Goal: Check status: Check status

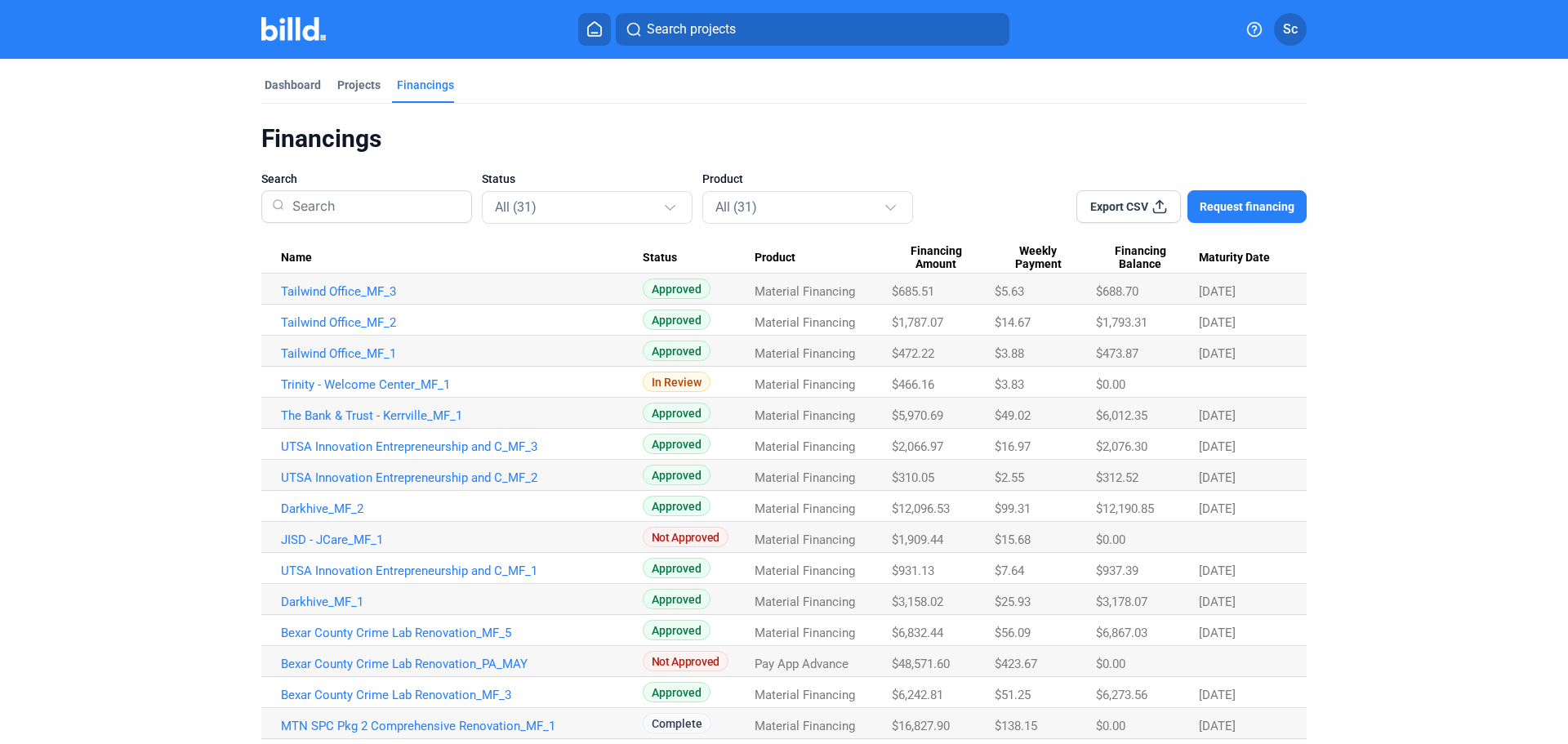
click at [365, 351] on link "Tailwind Office_MF_1" at bounding box center [462, 353] width 362 height 15
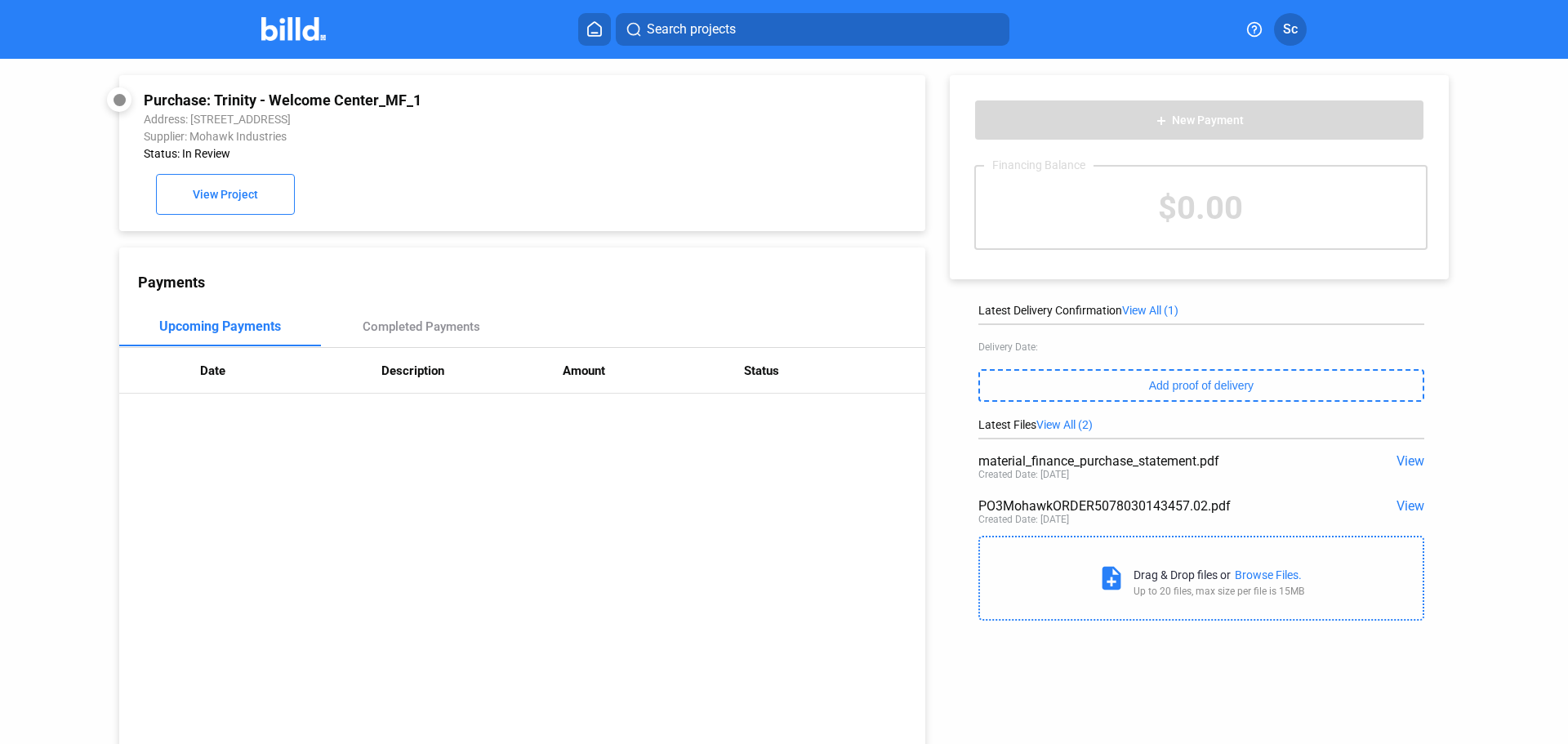
click at [1401, 510] on span "View" at bounding box center [1410, 505] width 27 height 16
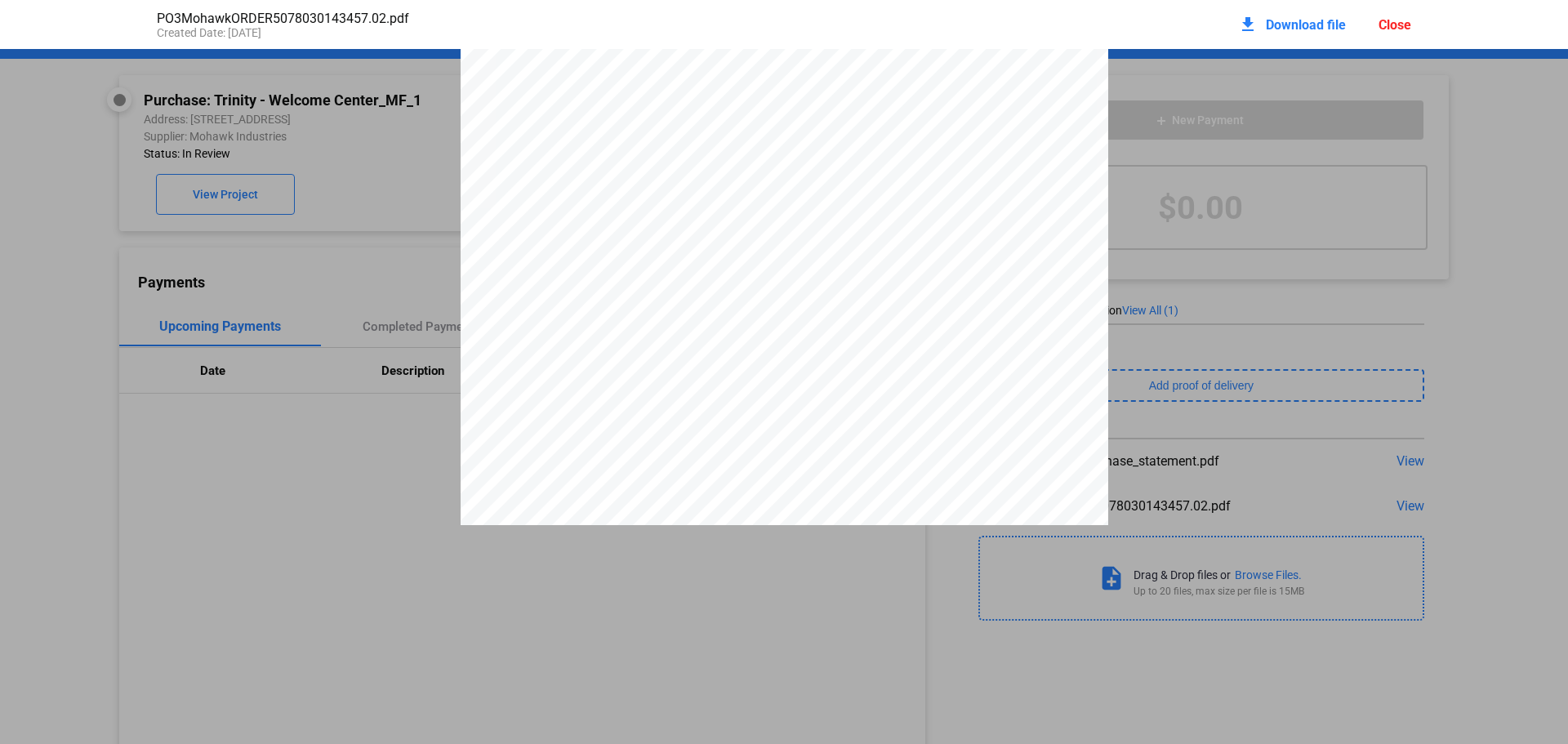
scroll to position [373, 0]
click at [363, 257] on div "ORDER # 5078030143 SHIP COMPLETE ORDER Order Status : IN PRODUCTION , SCHEDULED…" at bounding box center [784, 589] width 1568 height 1826
click at [1406, 25] on div "Close" at bounding box center [1394, 25] width 33 height 16
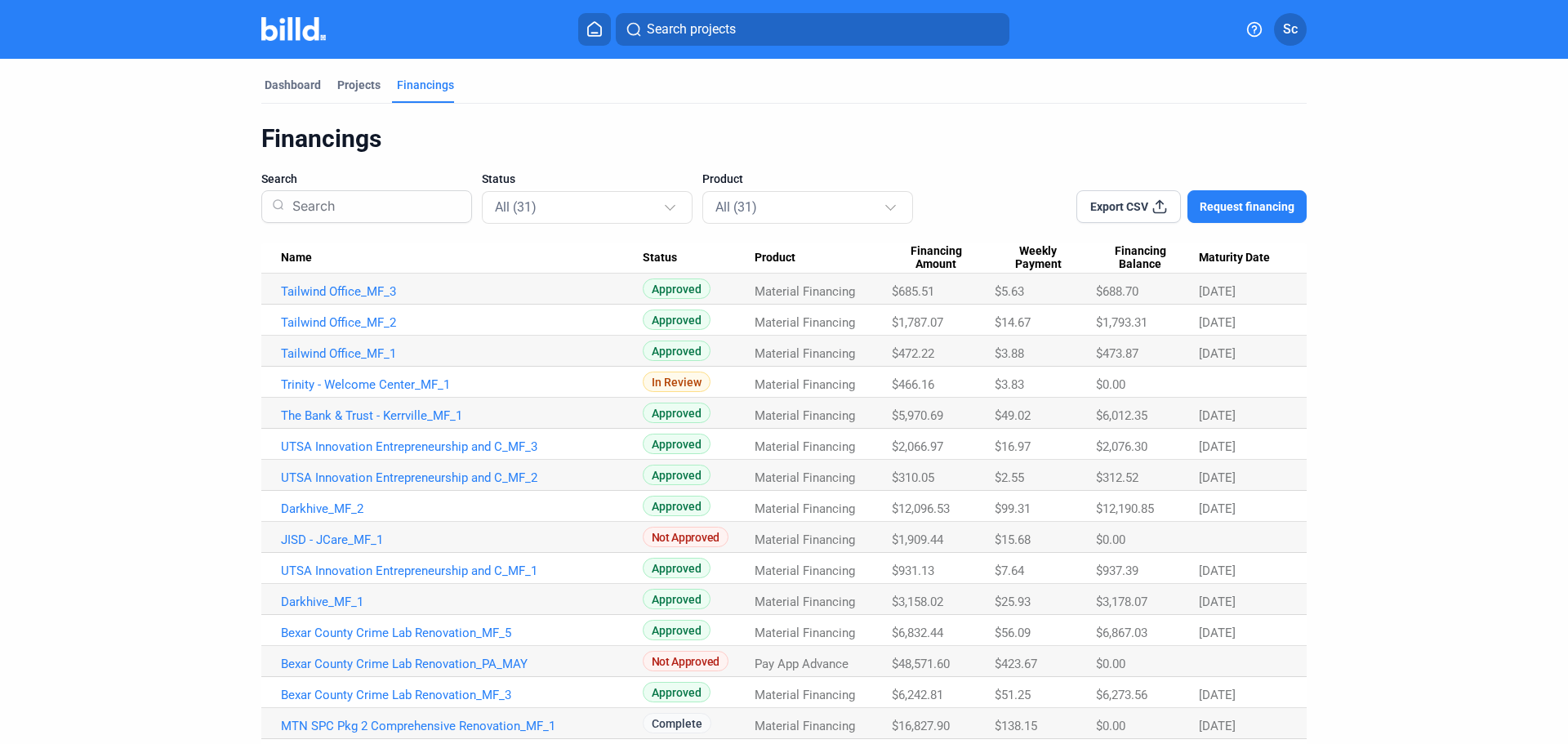
click at [300, 348] on link "Tailwind Office_MF_1" at bounding box center [462, 353] width 362 height 15
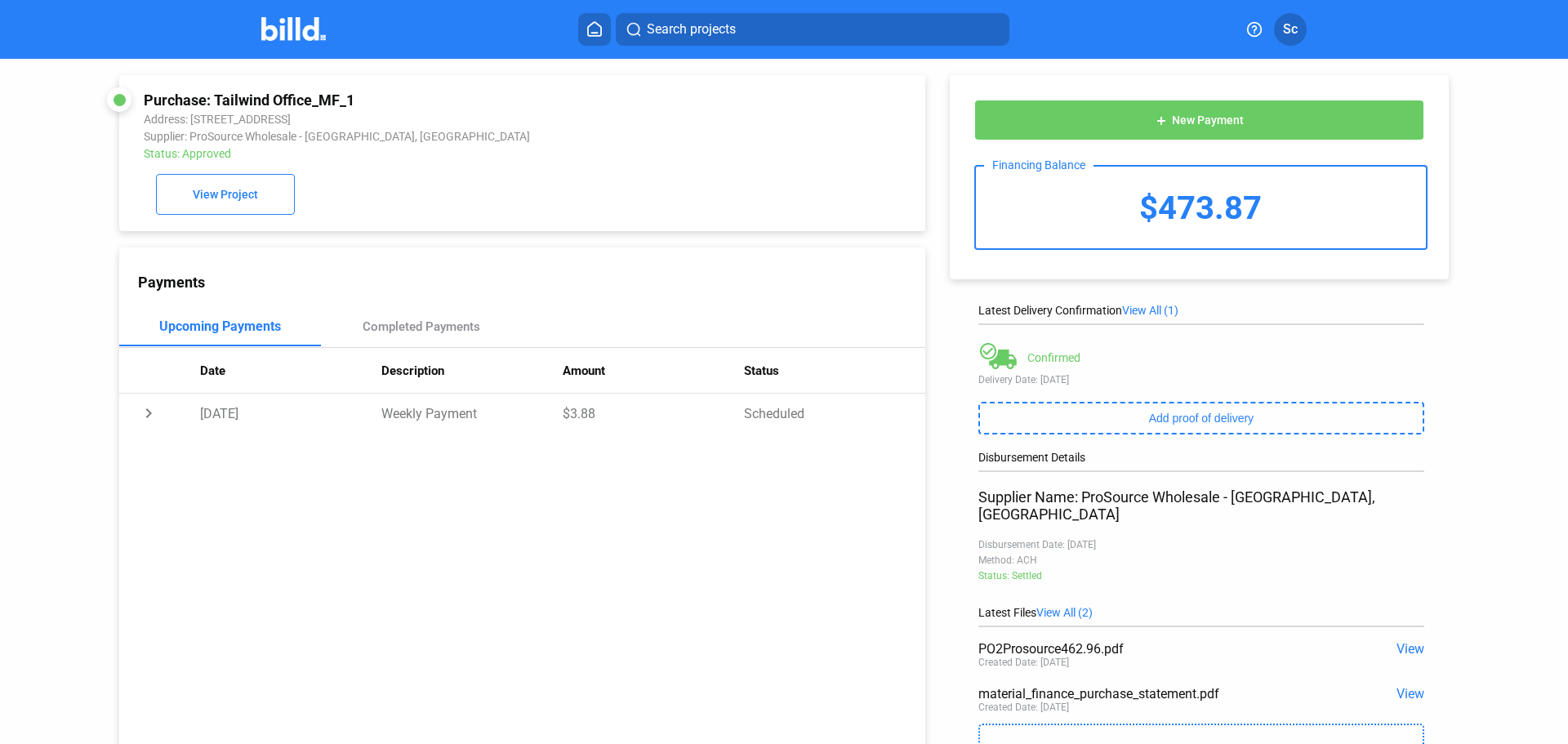
click at [1405, 641] on span "View" at bounding box center [1410, 648] width 27 height 16
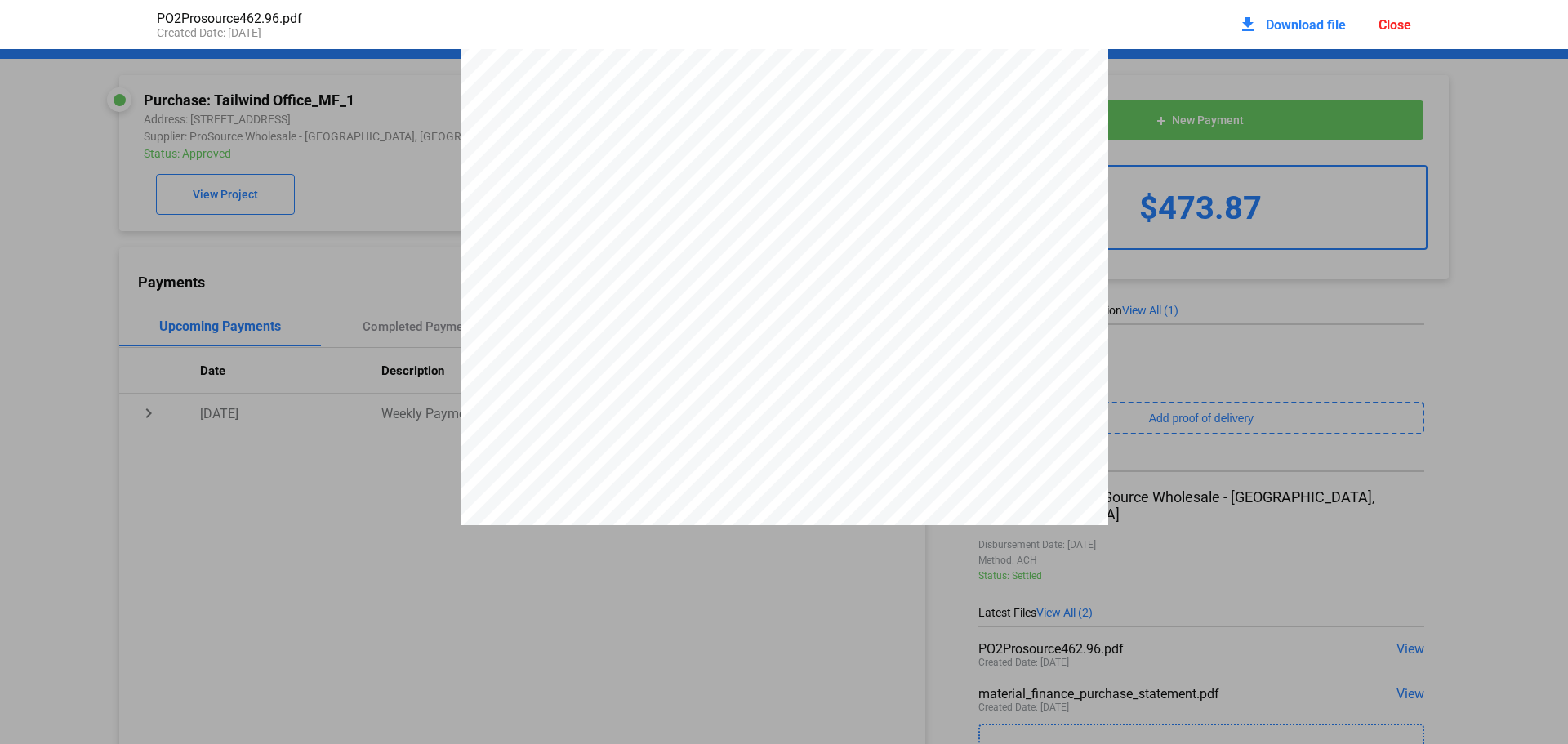
scroll to position [124, 0]
click at [282, 592] on pdf-viewer "PS BEXAR COUNTY, INC [STREET_ADDRESS] 210-829-8290 Quote Date: [DATE] Salespers…" at bounding box center [784, 347] width 1568 height 595
click at [1397, 24] on div "Close" at bounding box center [1394, 25] width 33 height 16
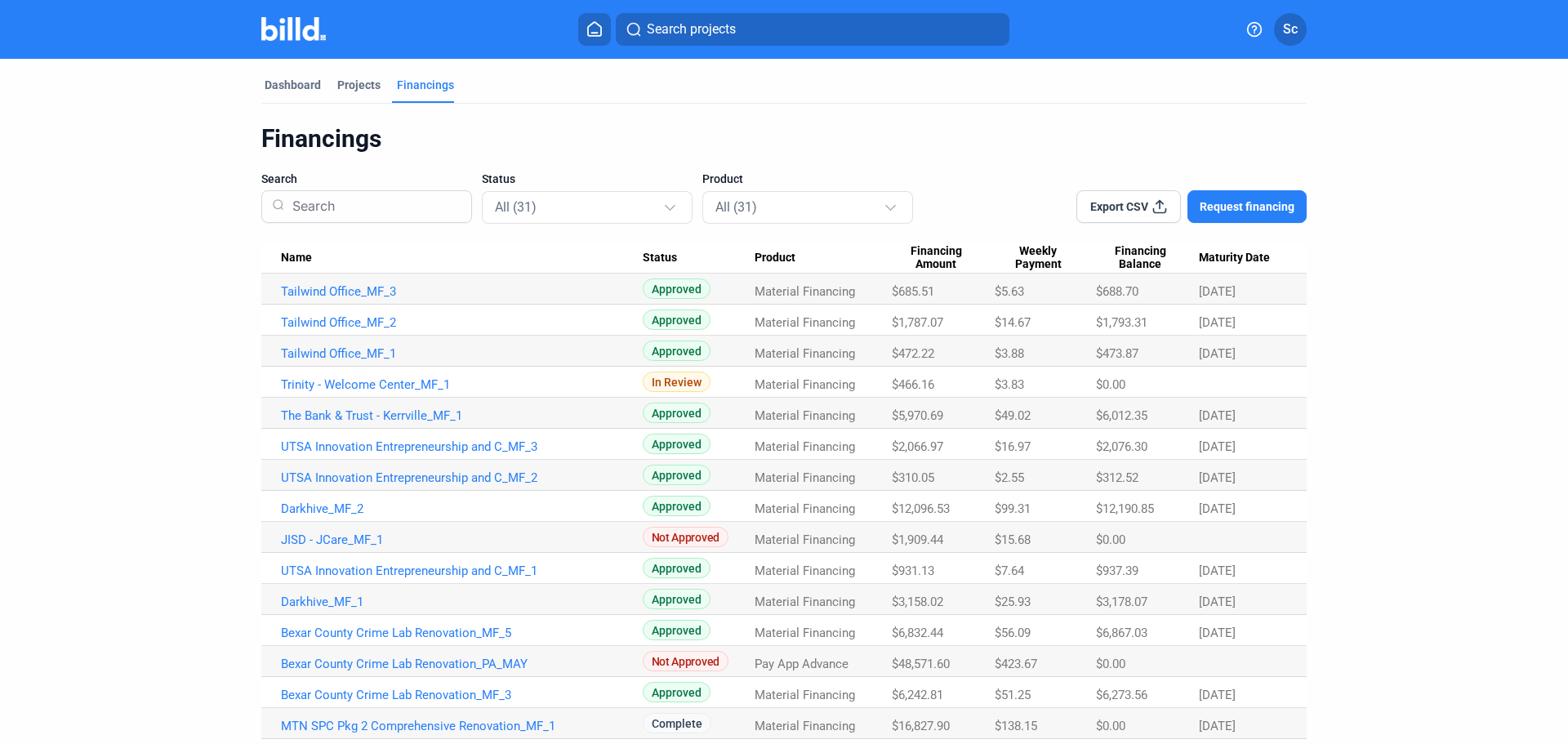
click at [367, 319] on link "Tailwind Office_MF_2" at bounding box center [462, 322] width 362 height 15
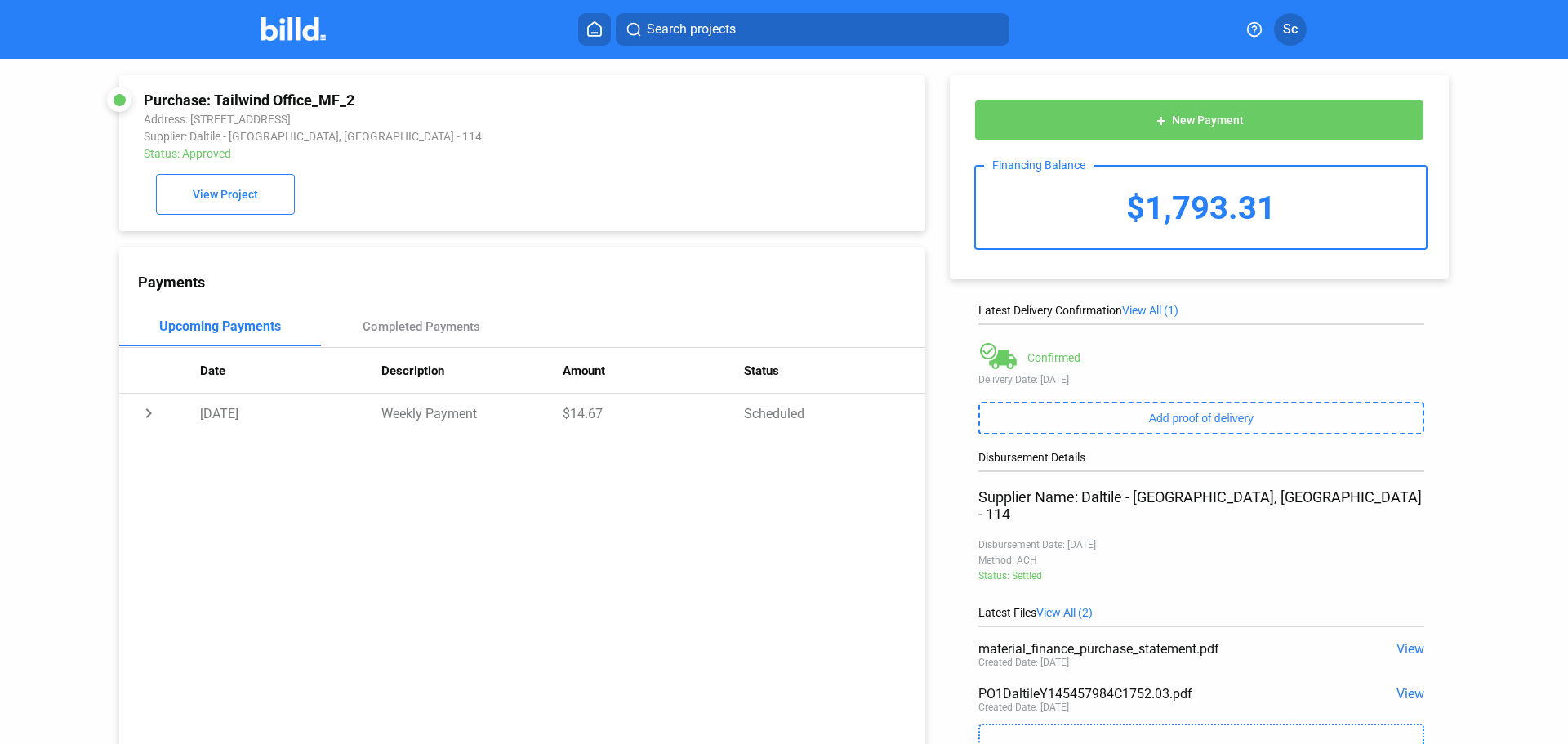
click at [1396, 686] on span "View" at bounding box center [1410, 693] width 27 height 16
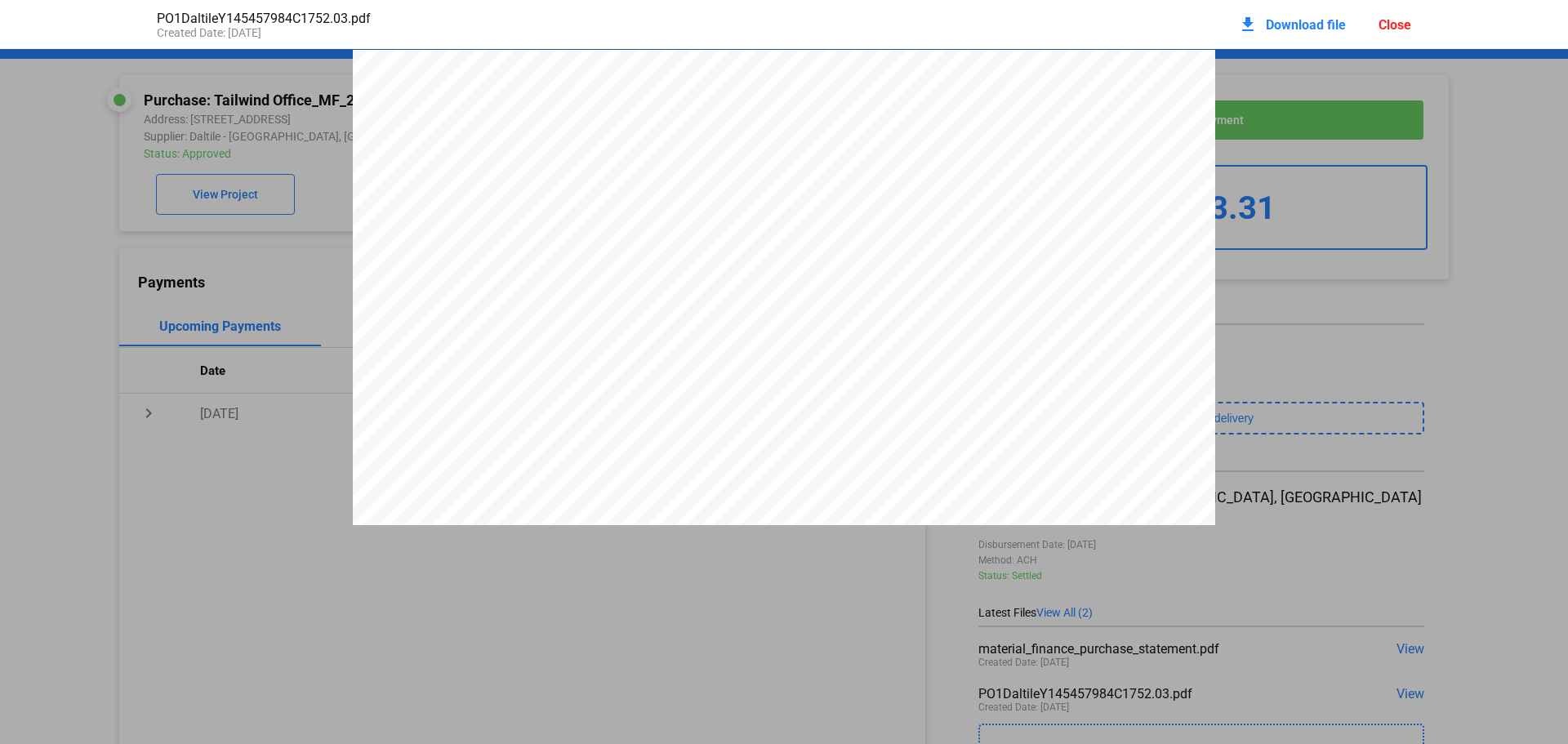
scroll to position [8, 0]
click at [486, 626] on pdf-viewer "MODERN DAY FLOORS [STREET_ADDRESS][PERSON_NAME]–1940 Phone: [PHONE_NUMBER] Fax:…" at bounding box center [784, 347] width 1568 height 595
click at [1401, 27] on div "Close" at bounding box center [1394, 25] width 33 height 16
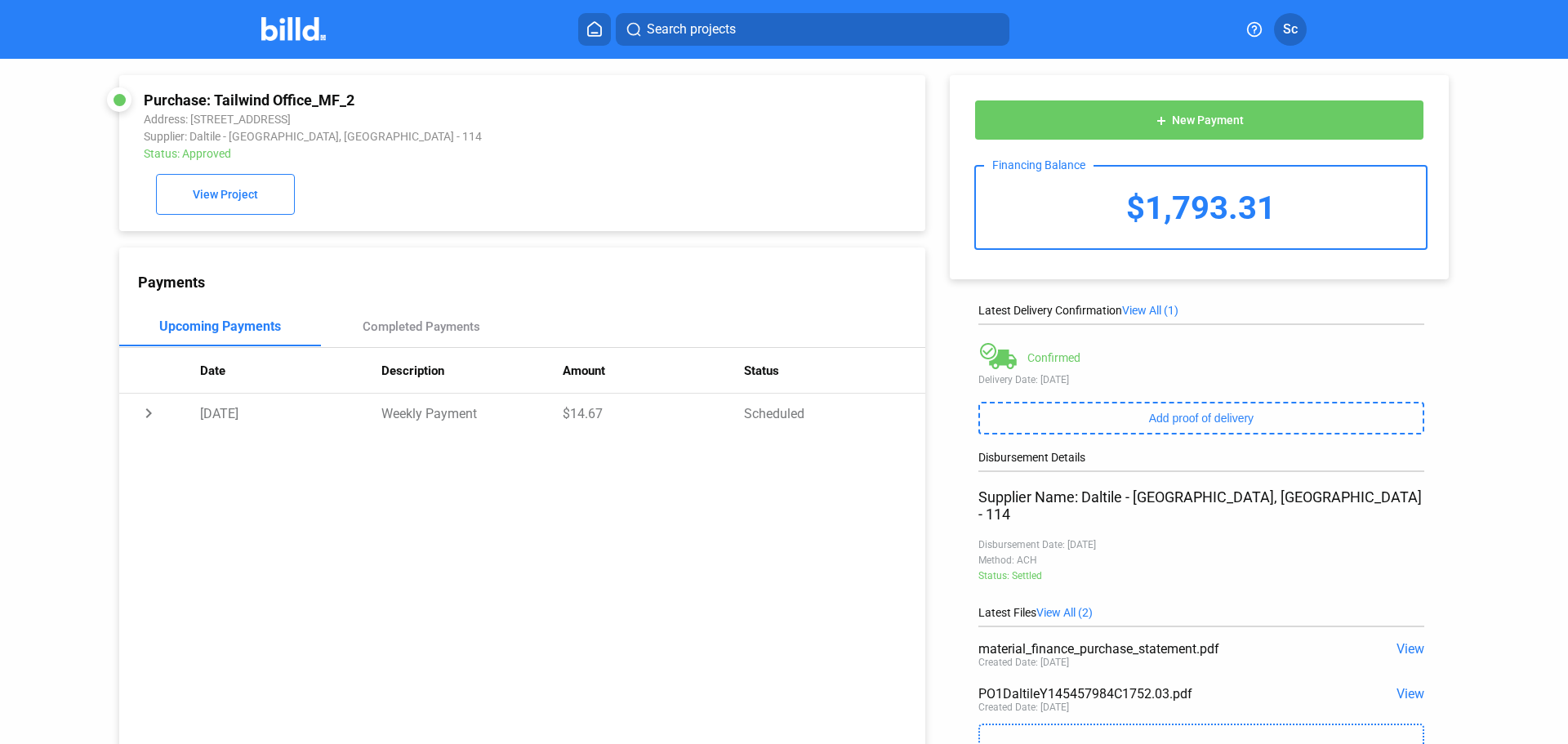
click at [233, 202] on span "View Project" at bounding box center [226, 195] width 66 height 13
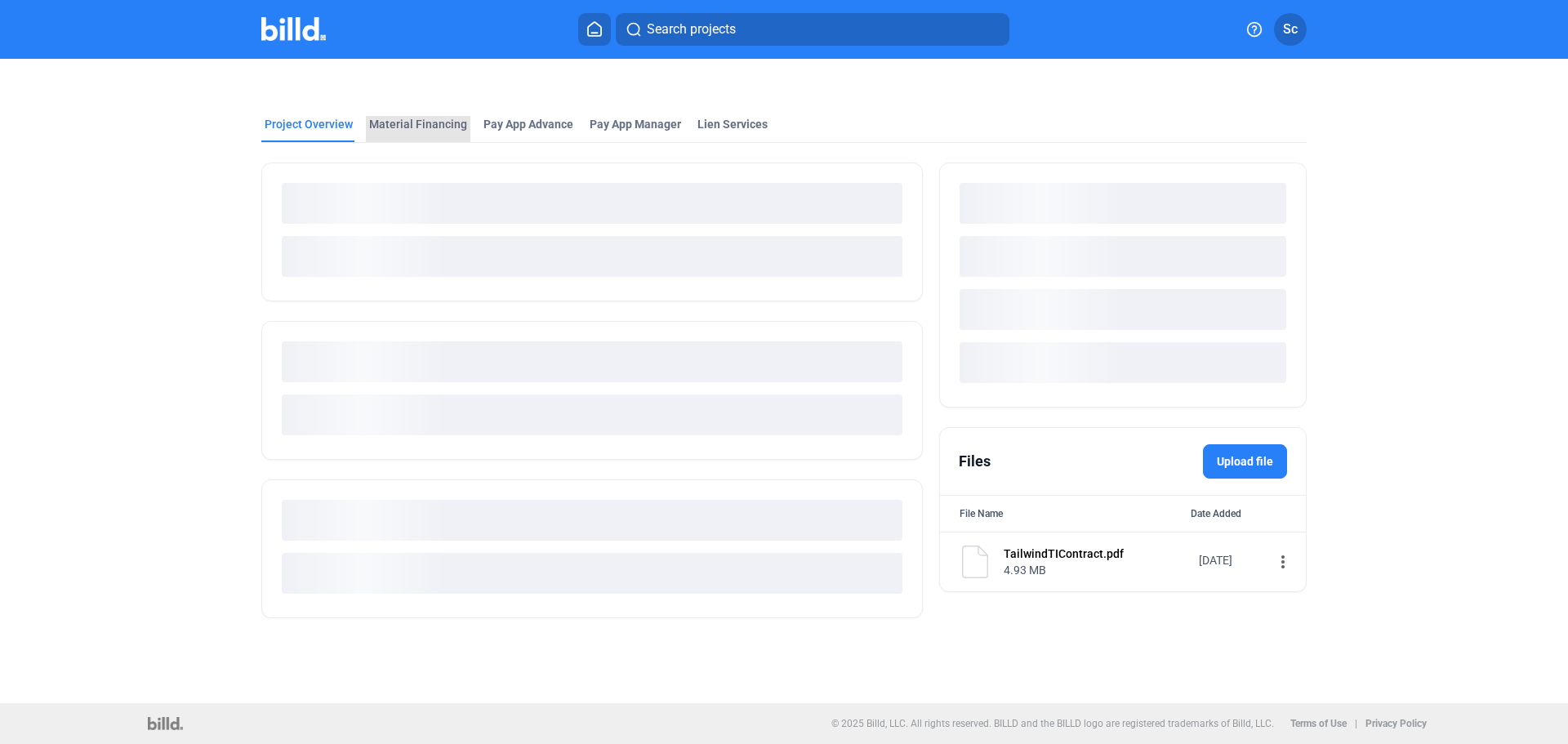
click at [437, 130] on div "Material Financing" at bounding box center [417, 124] width 98 height 16
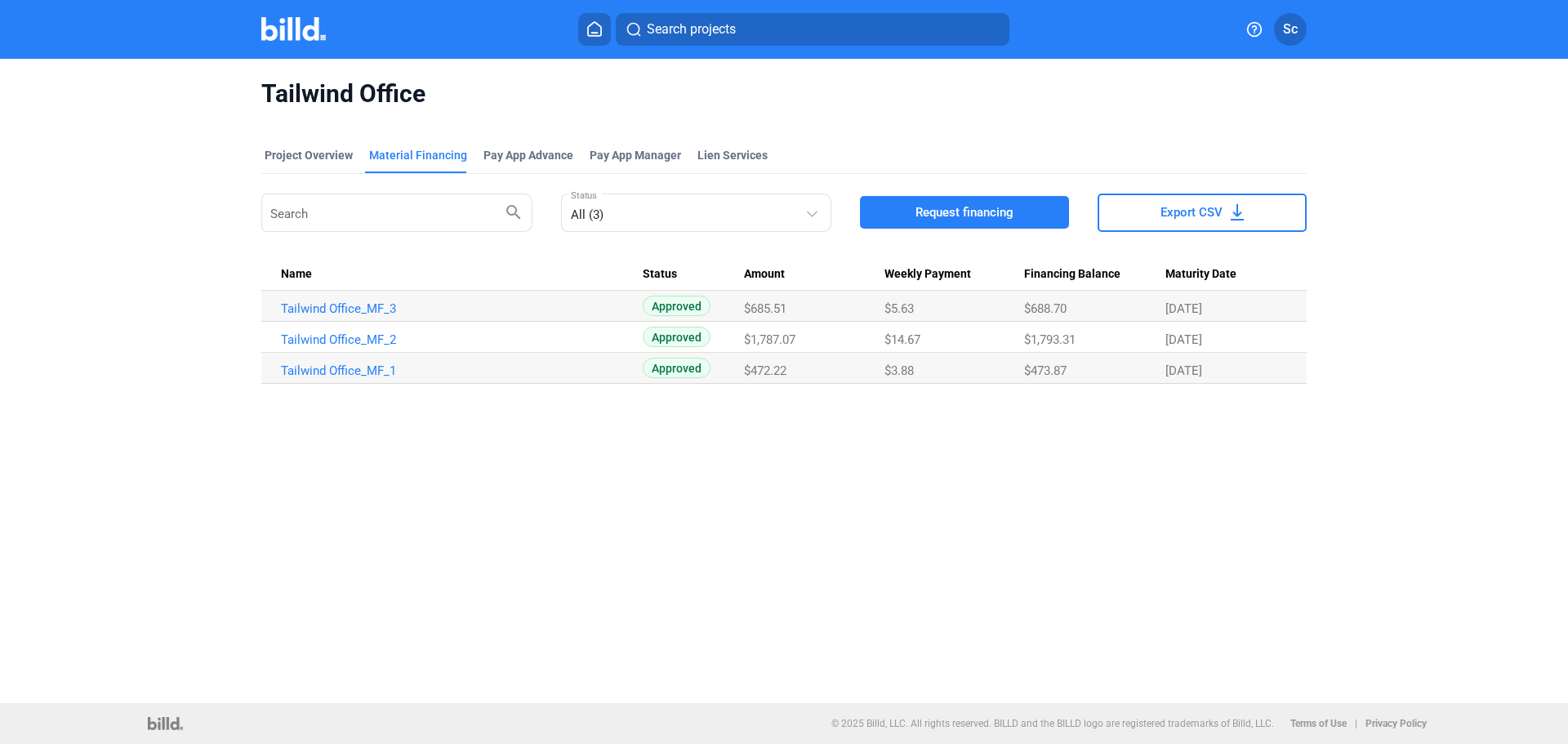
click at [343, 305] on link "Tailwind Office_MF_3" at bounding box center [462, 309] width 362 height 15
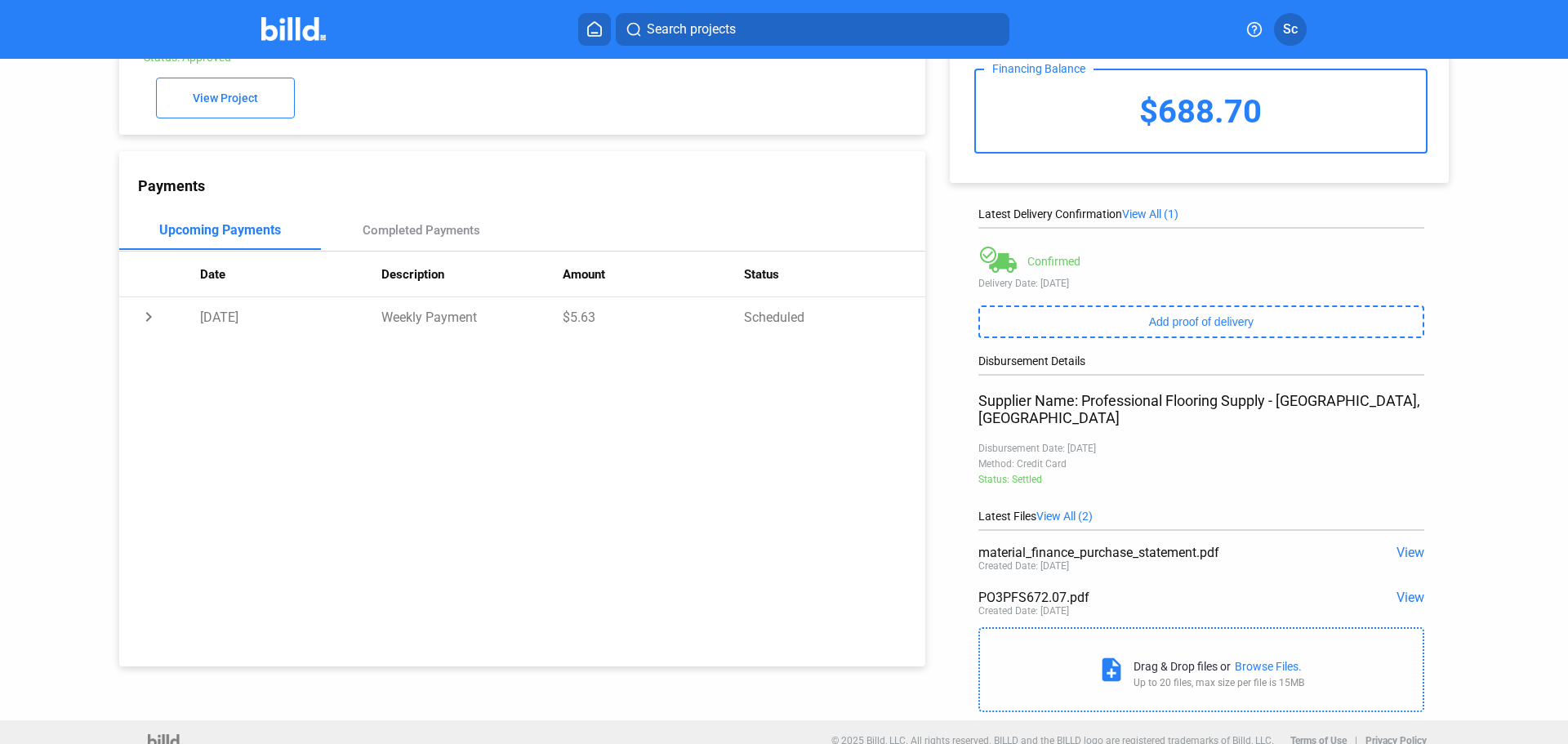
scroll to position [100, 0]
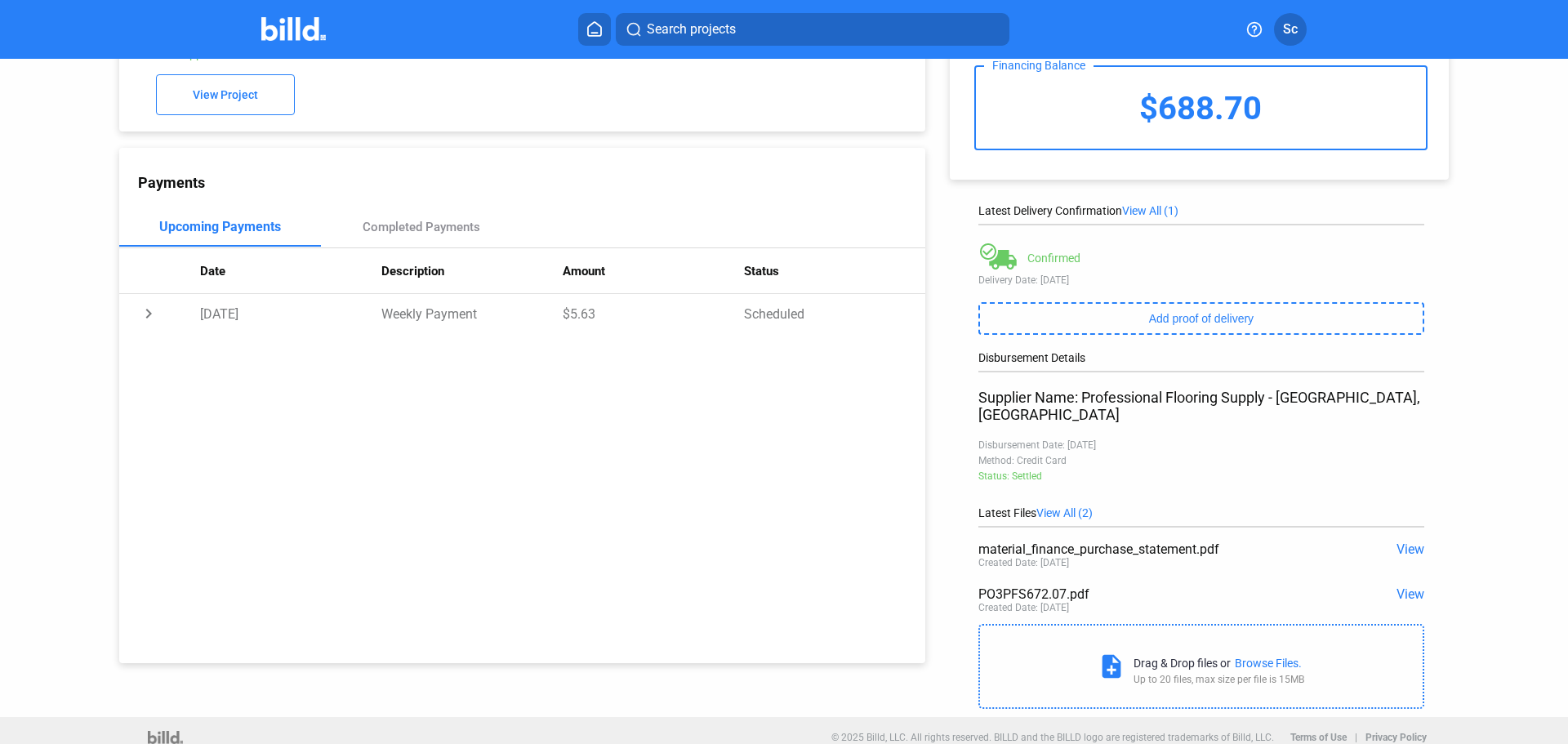
click at [1407, 586] on span "View" at bounding box center [1410, 593] width 27 height 16
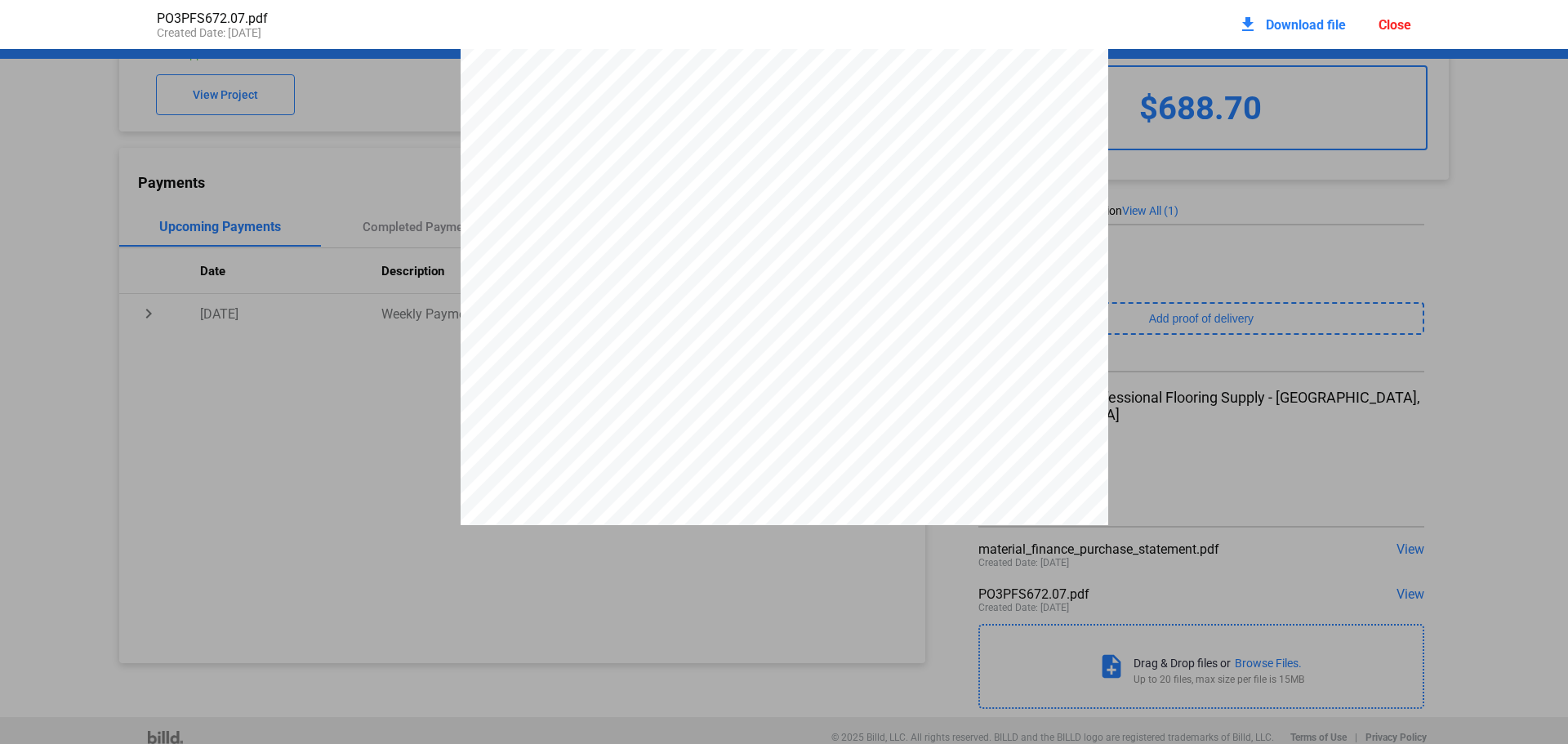
scroll to position [271, 0]
click at [1404, 23] on div "Close" at bounding box center [1394, 25] width 33 height 16
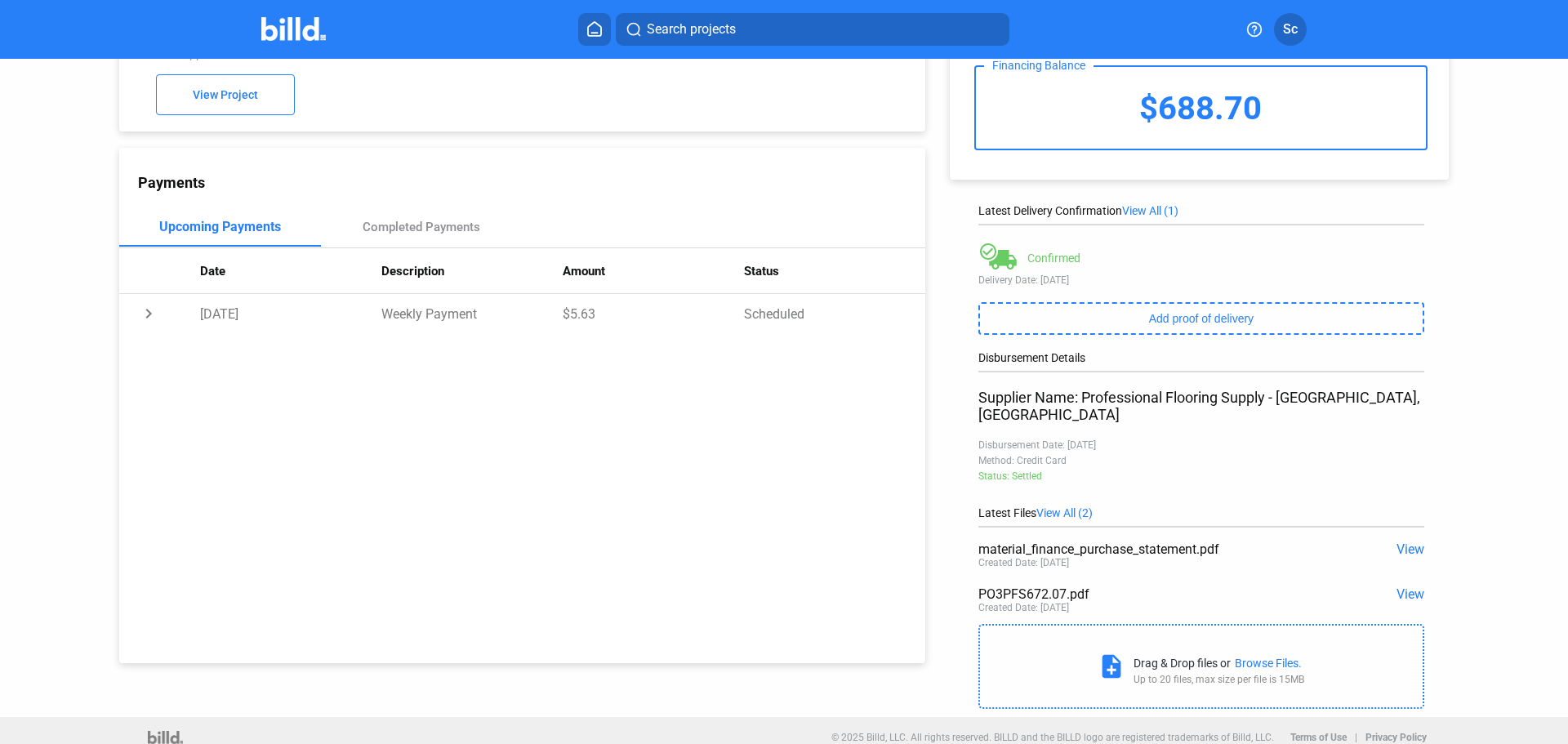
scroll to position [0, 0]
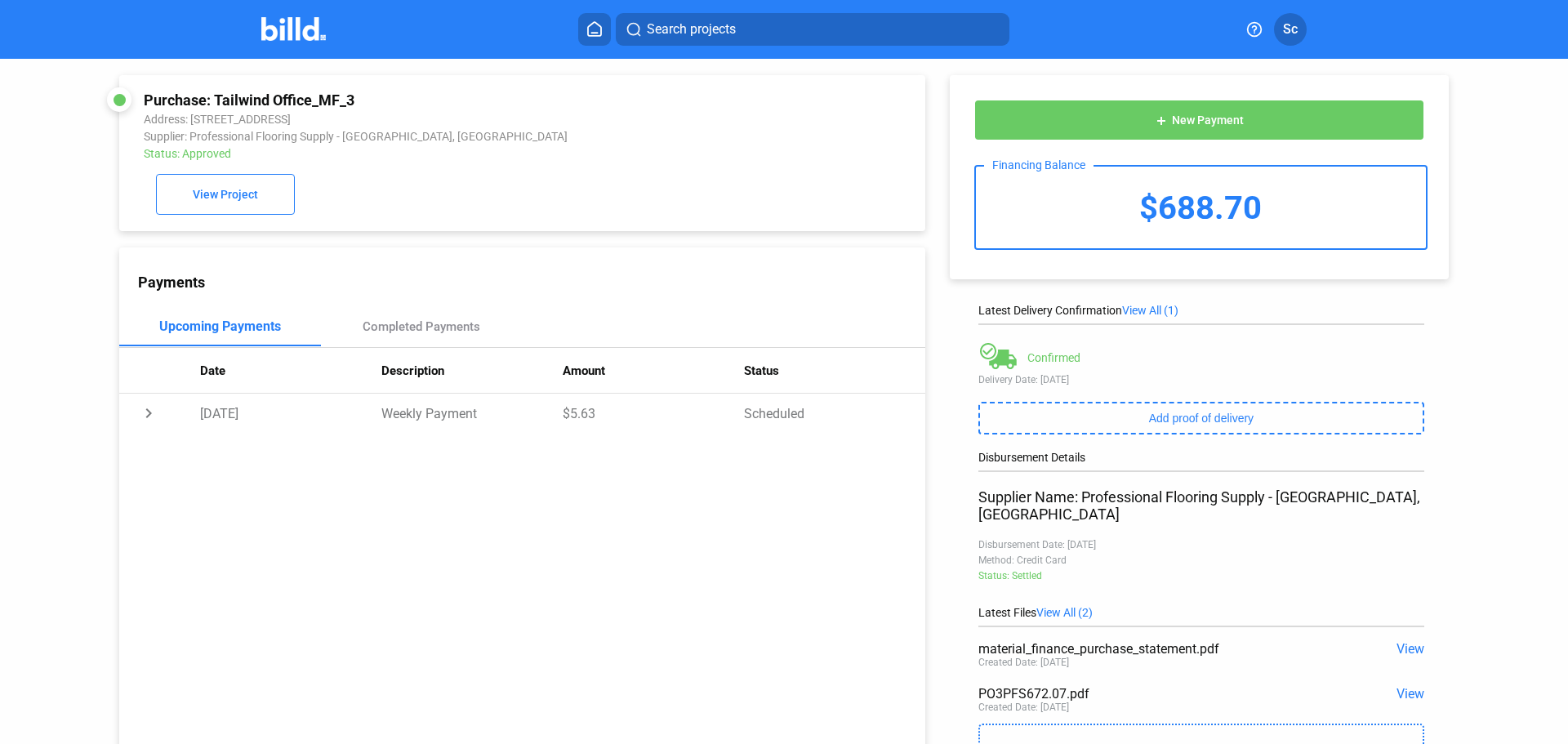
click at [277, 28] on img at bounding box center [293, 29] width 65 height 24
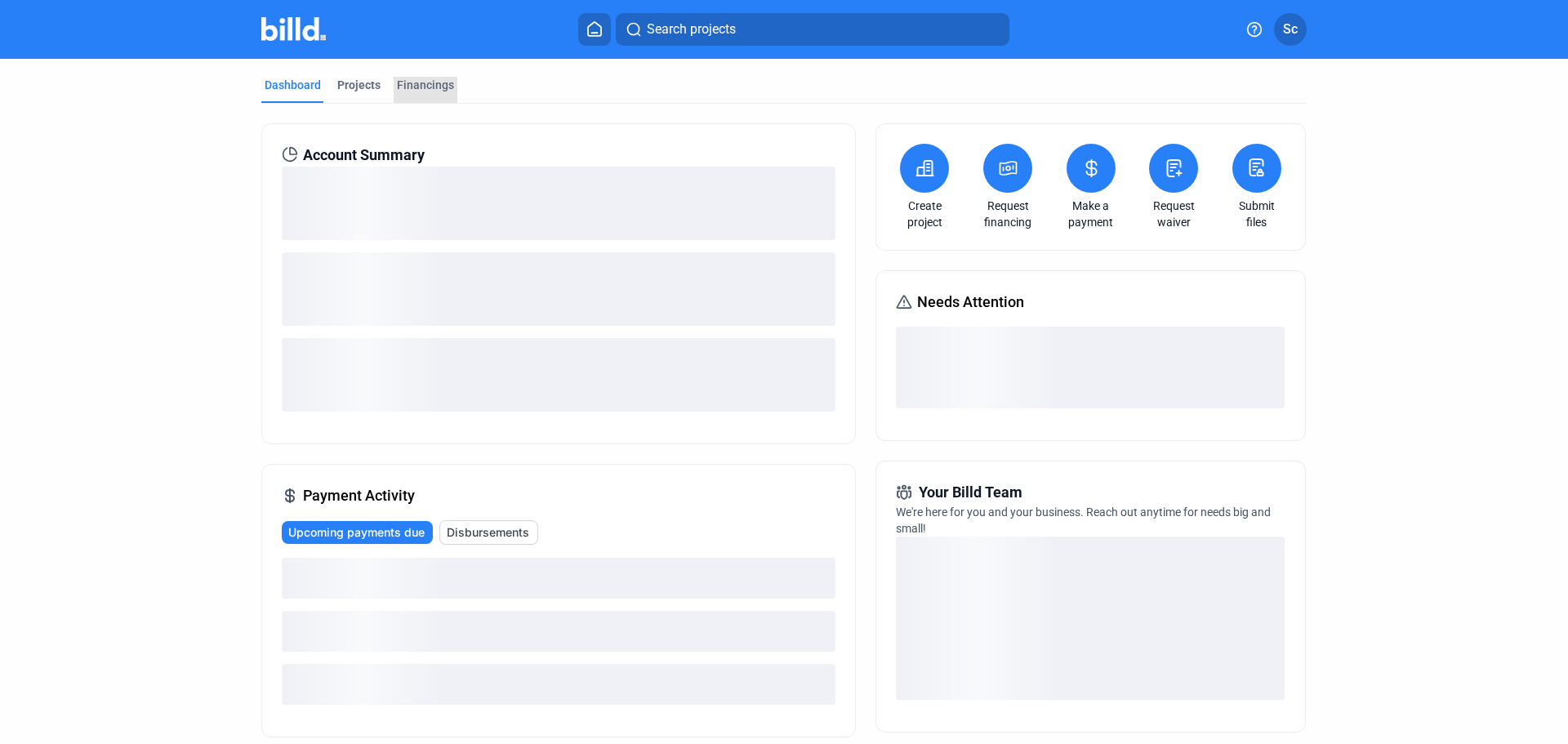
click at [443, 89] on div "Financings" at bounding box center [426, 85] width 58 height 16
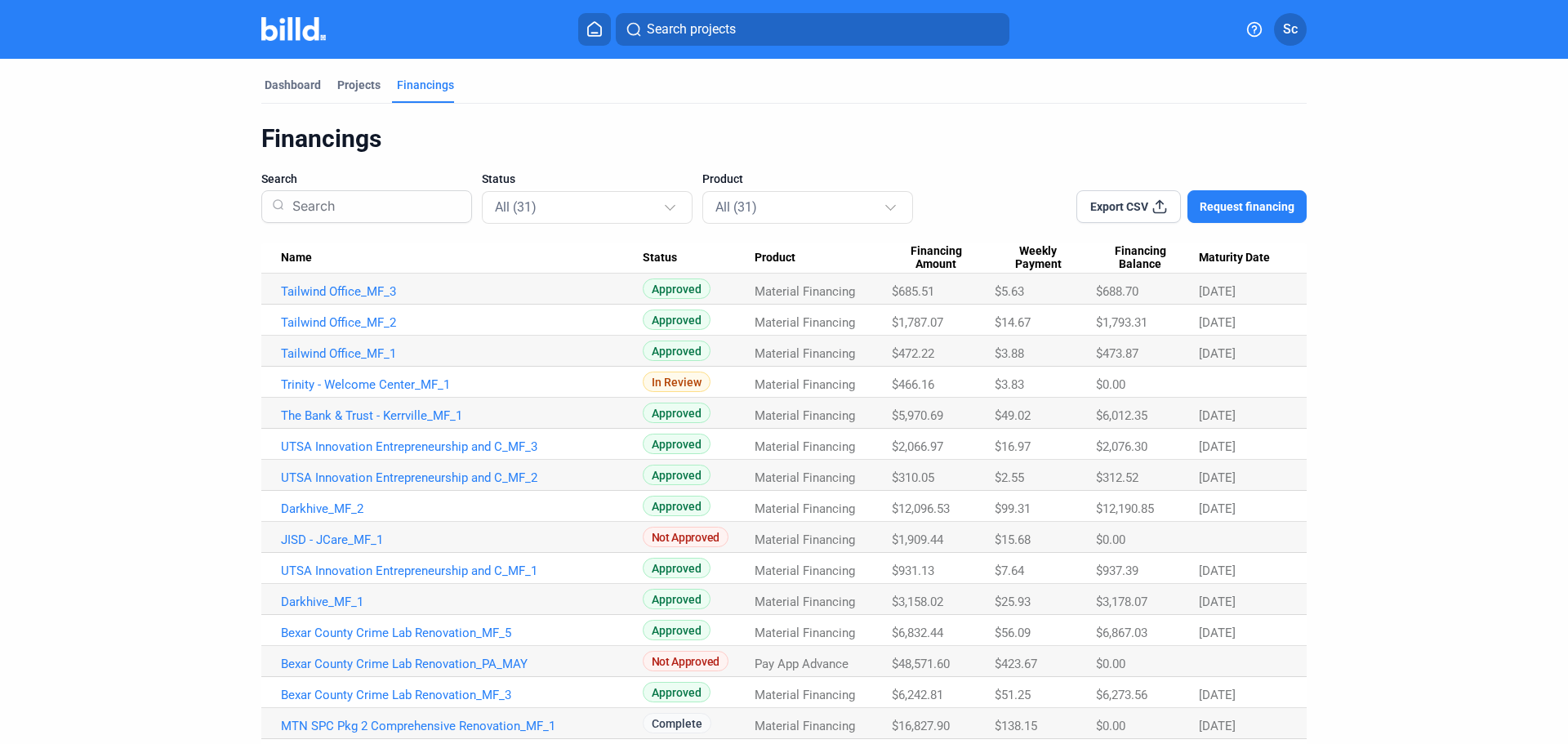
click at [380, 416] on link "The Bank & Trust - Kerrville_MF_1" at bounding box center [462, 415] width 362 height 15
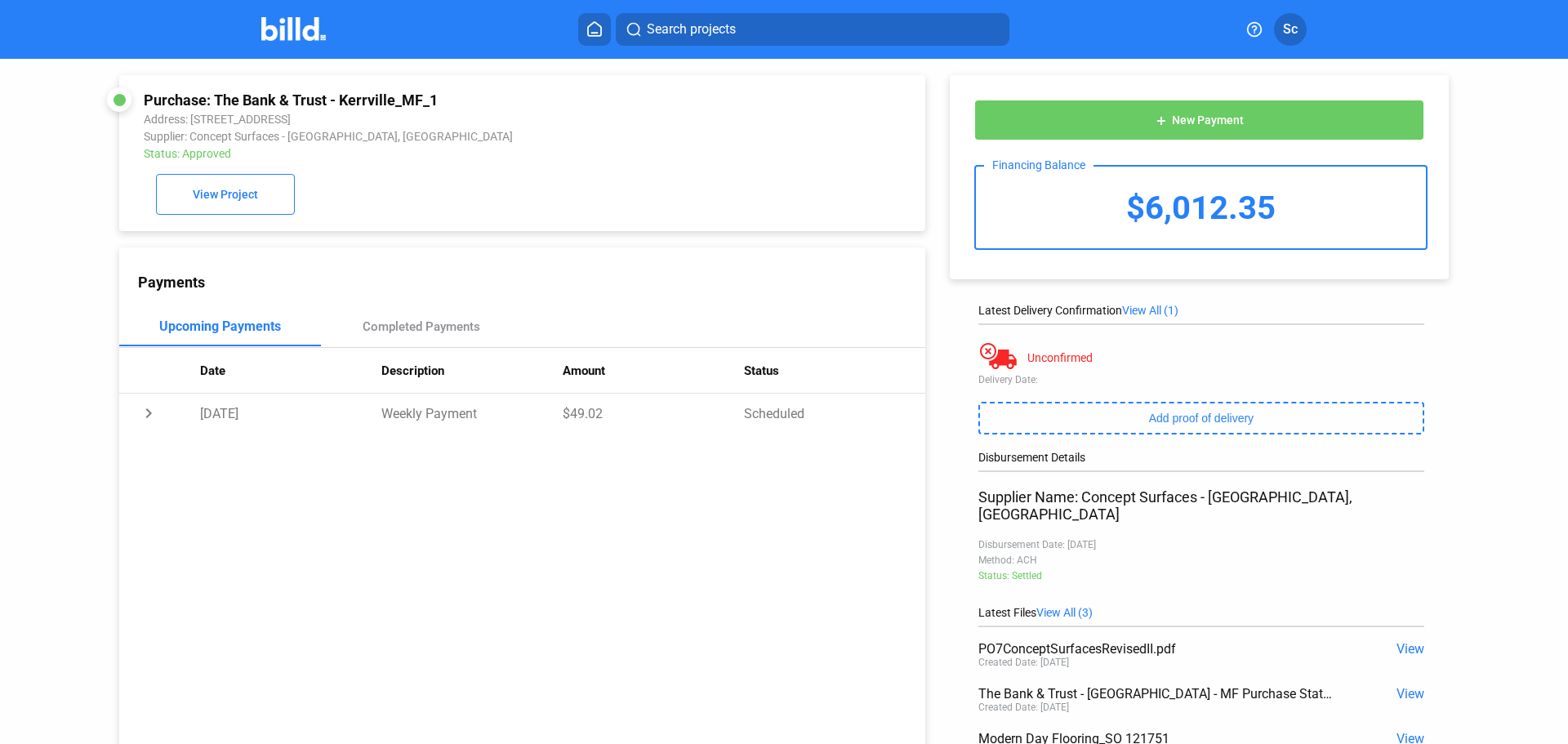
click at [312, 26] on img at bounding box center [293, 29] width 65 height 24
